Goal: Task Accomplishment & Management: Use online tool/utility

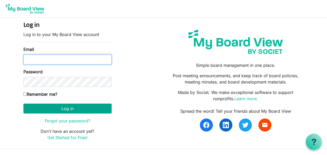
type input "gisell_cruz@yahoo.com"
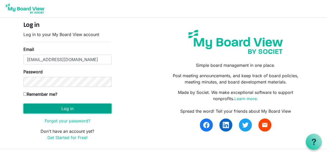
click at [78, 106] on button "Log in" at bounding box center [67, 108] width 88 height 10
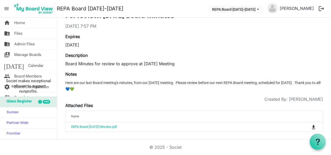
scroll to position [34, 0]
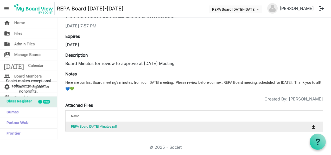
click at [116, 126] on link "REPA Board [DATE] Minutes.pdf" at bounding box center [94, 126] width 46 height 4
